Goal: Navigation & Orientation: Understand site structure

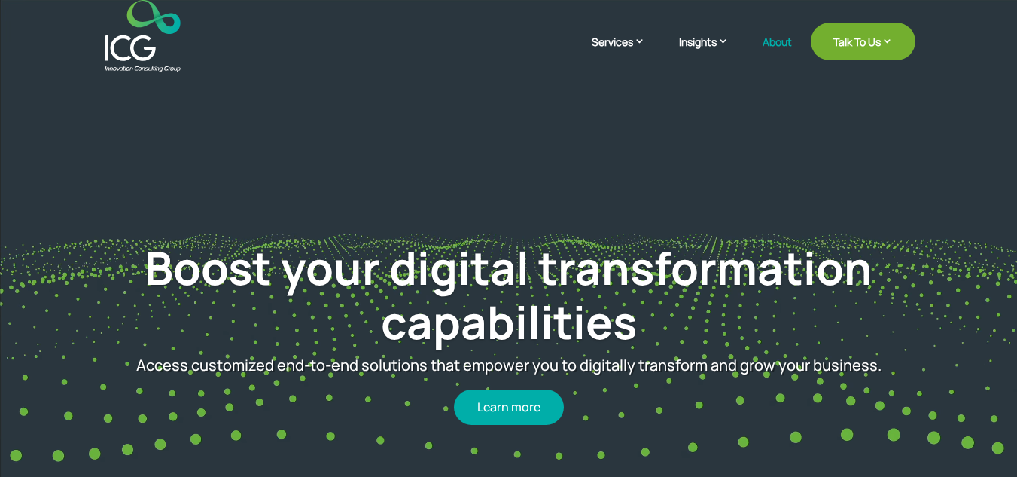
click at [774, 37] on link "About" at bounding box center [777, 53] width 29 height 35
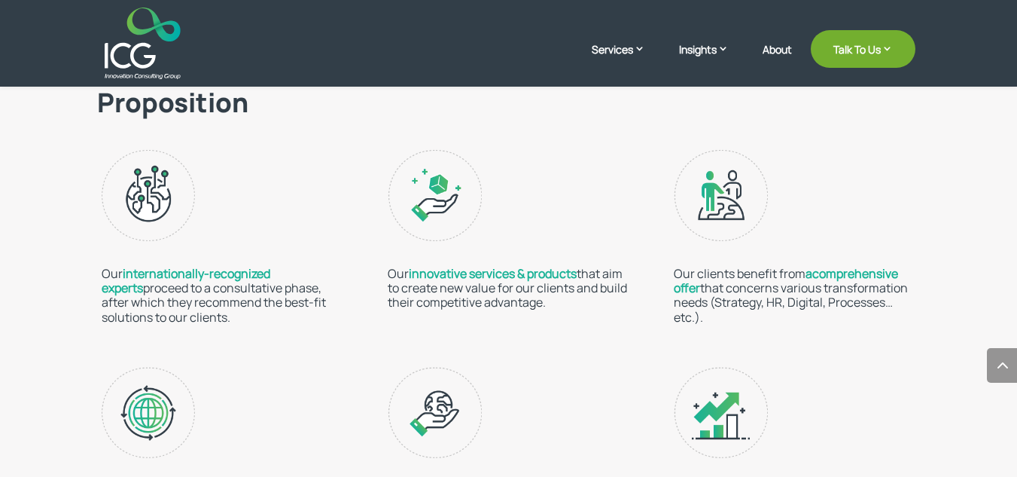
scroll to position [2289, 0]
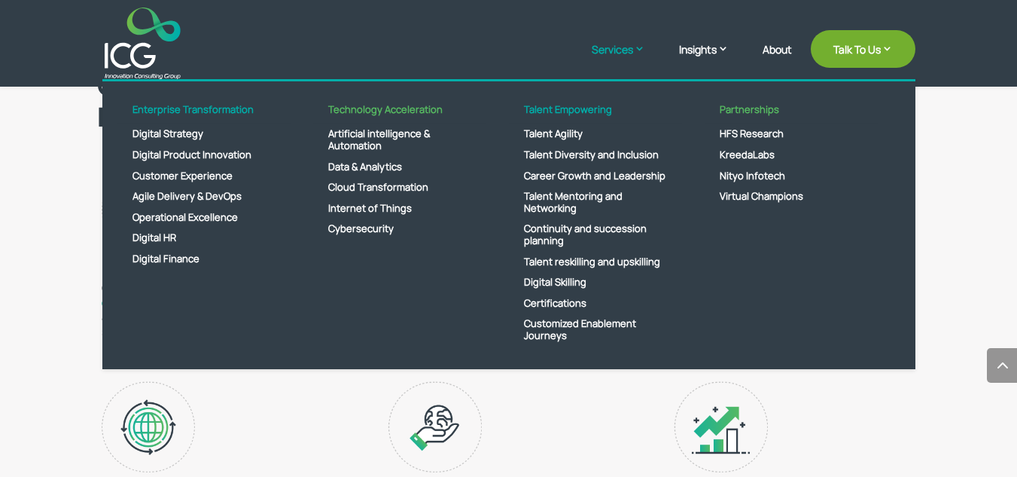
click at [618, 44] on link "Services" at bounding box center [626, 60] width 69 height 38
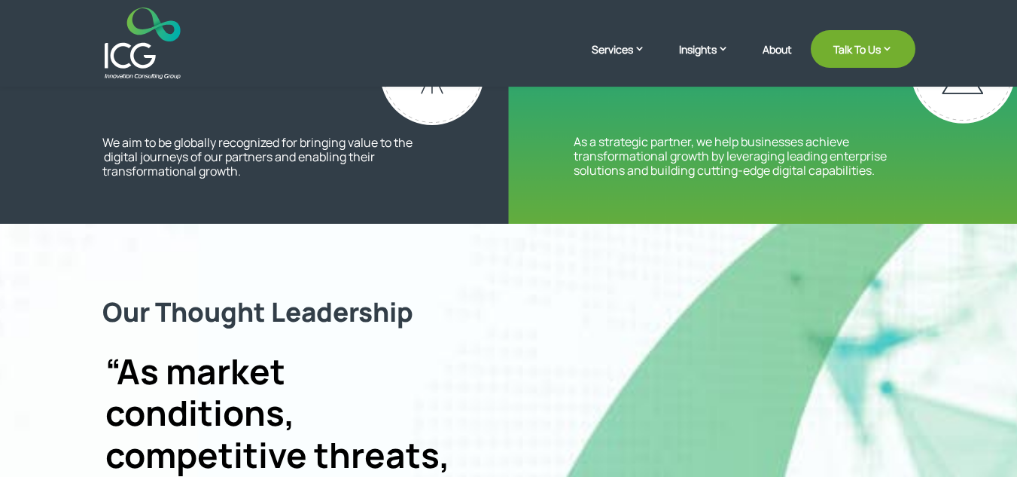
scroll to position [482, 0]
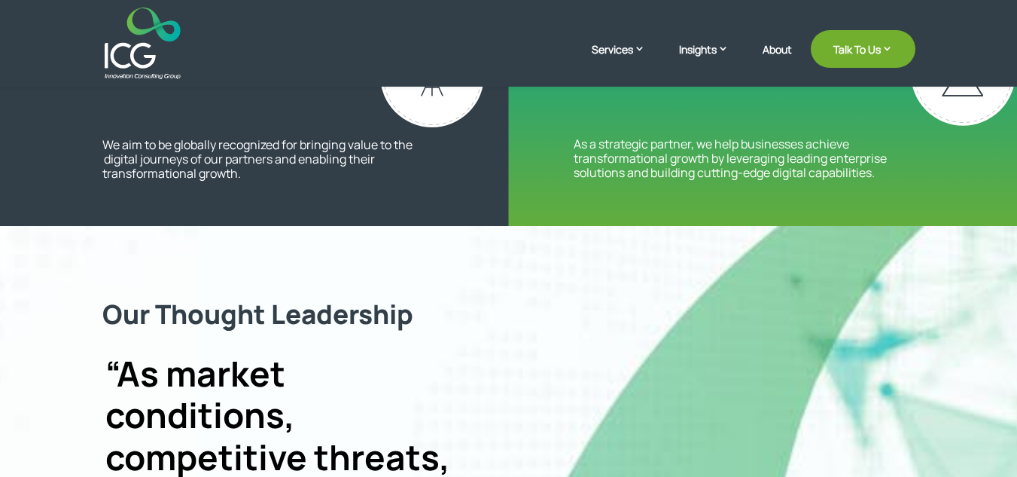
click at [142, 48] on img at bounding box center [143, 44] width 76 height 72
